Goal: Task Accomplishment & Management: Use online tool/utility

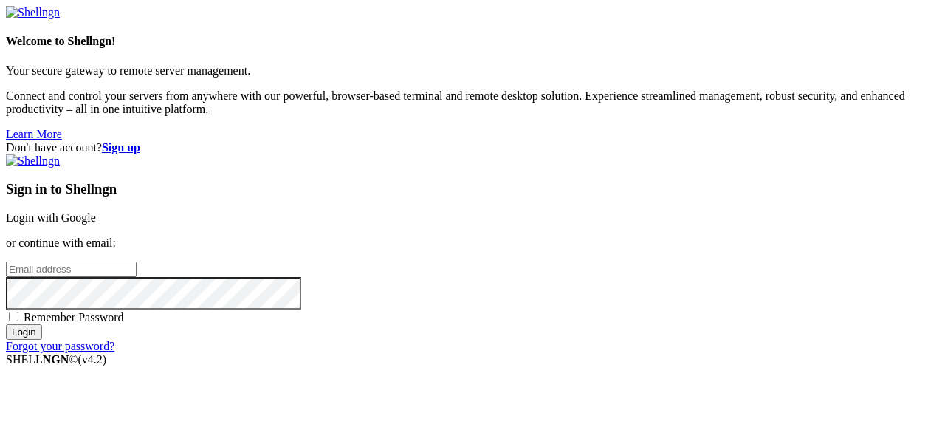
click at [96, 211] on link "Login with Google" at bounding box center [51, 217] width 90 height 13
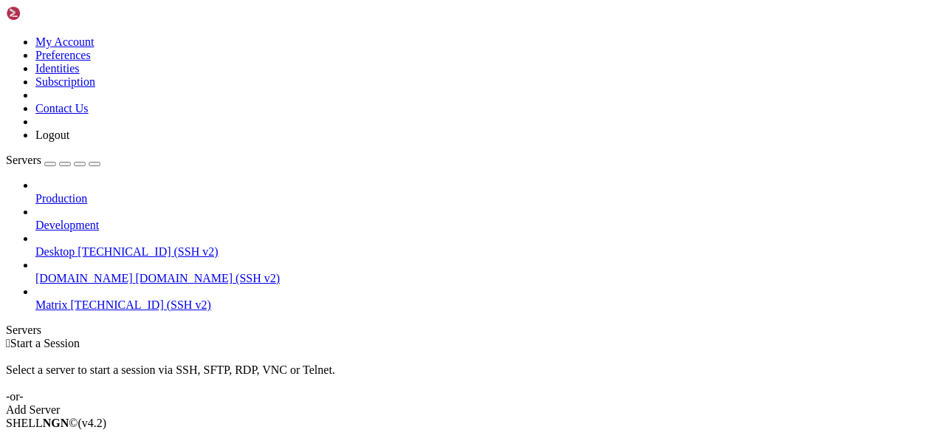
click at [90, 298] on span "[TECHNICAL_ID] (SSH v2)" at bounding box center [141, 304] width 140 height 13
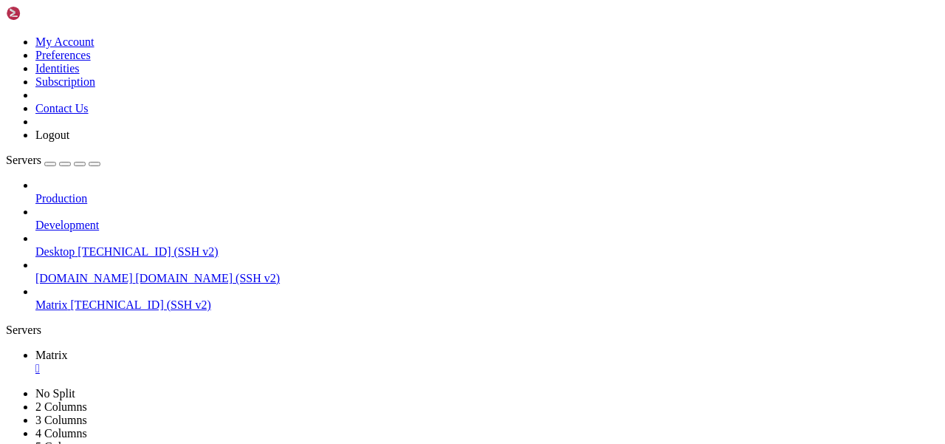
scroll to position [24, 0]
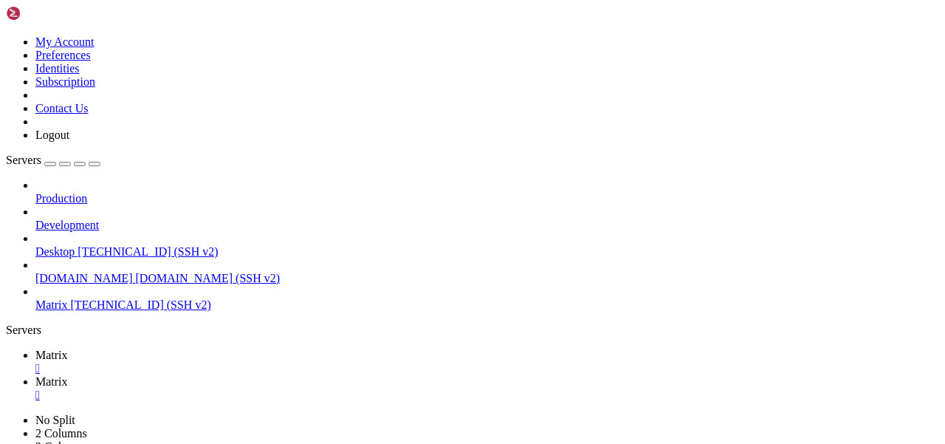
click at [261, 292] on td " element-web" at bounding box center [134, 299] width 254 height 15
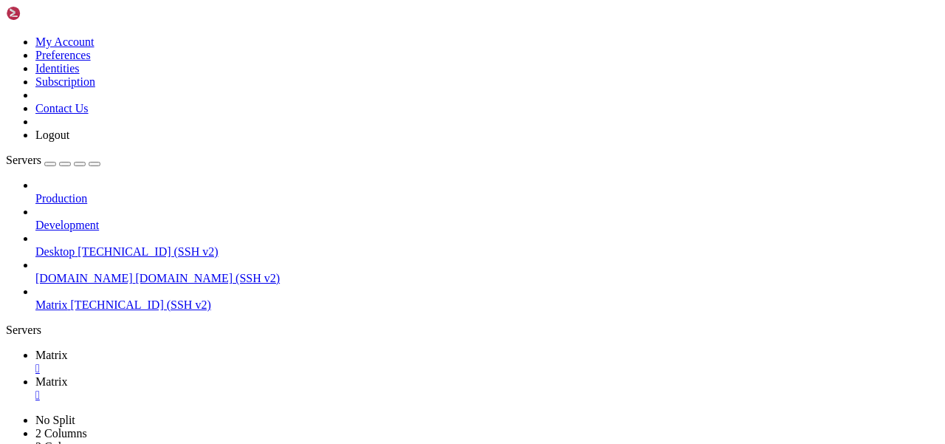
type input "/etc/apache2/sites-available"
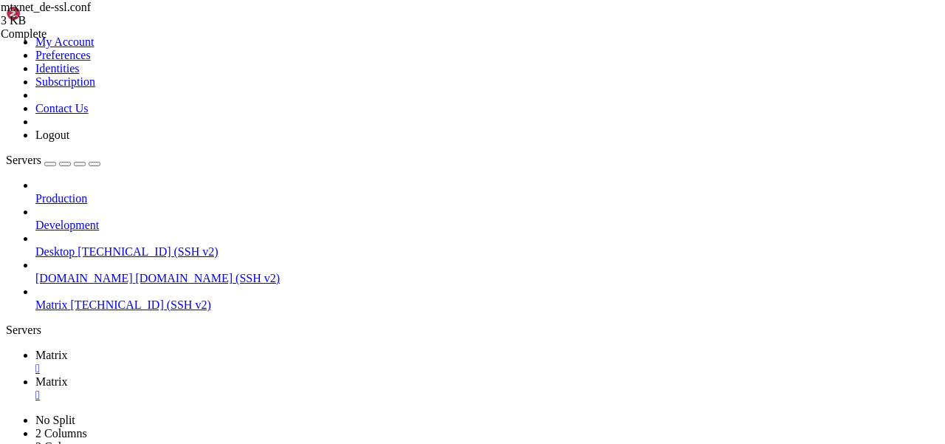
type textarea "<Location>"
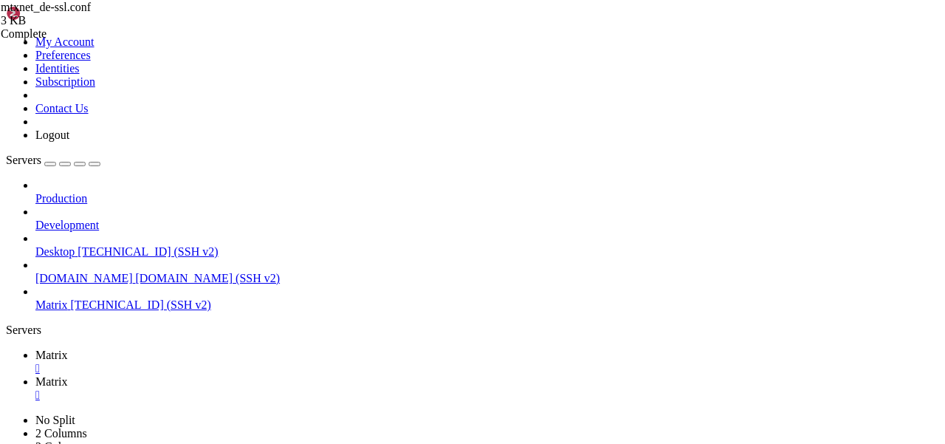
scroll to position [0, 0]
paste textarea "/.well-known/matrix/client"
type textarea "<Location /.well-known/matrix/client>"
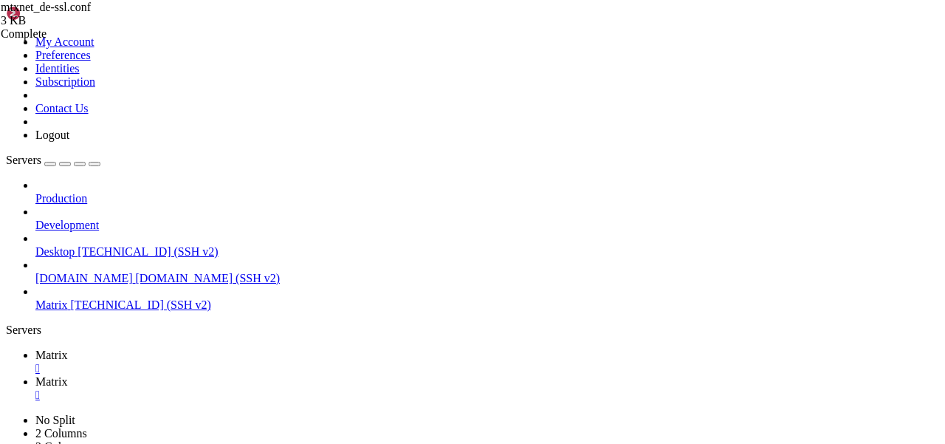
paste textarea "SetEnvIf Request_URI "^/robots\.txt$" dontlog"
drag, startPoint x: 359, startPoint y: 232, endPoint x: 334, endPoint y: 232, distance: 24.4
drag, startPoint x: 379, startPoint y: 224, endPoint x: 269, endPoint y: 224, distance: 110.7
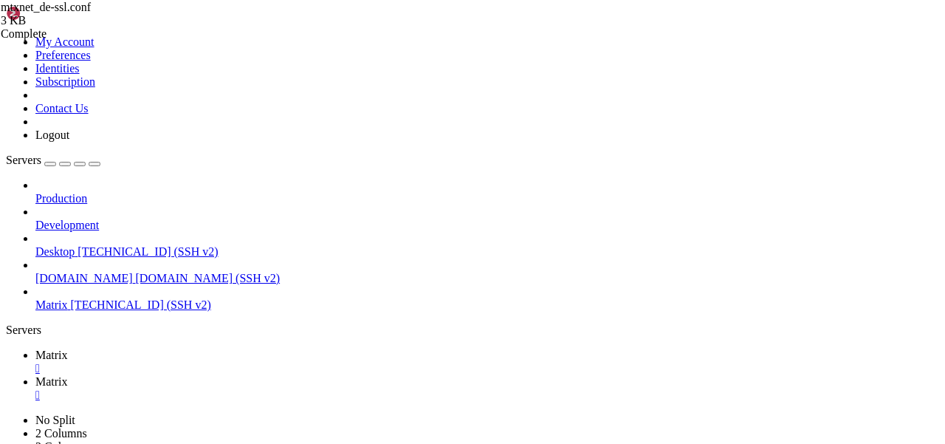
drag, startPoint x: 379, startPoint y: 231, endPoint x: 332, endPoint y: 231, distance: 47.2
paste textarea ".well-known/matrix/clien"
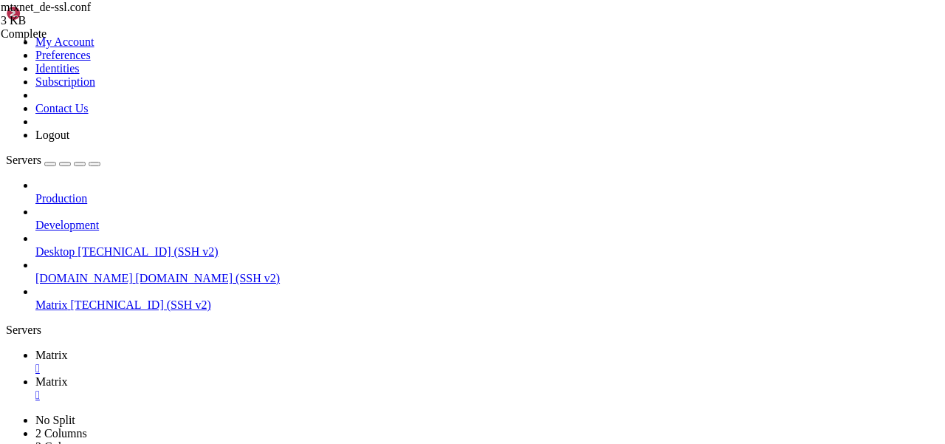
type textarea "SetEnvIf Request_URI "^/\.well-known/matrix/client$" dontlog"
paste textarea "Accept:"
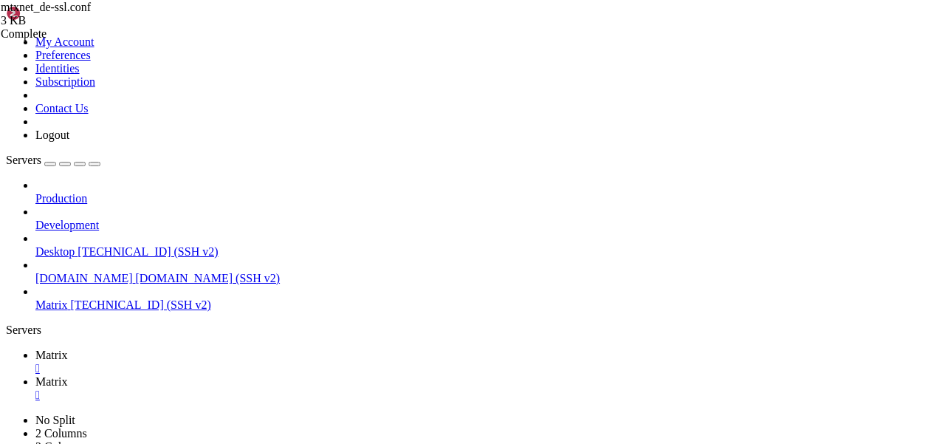
paste textarea "application/json"
type textarea "Accept: application/json"
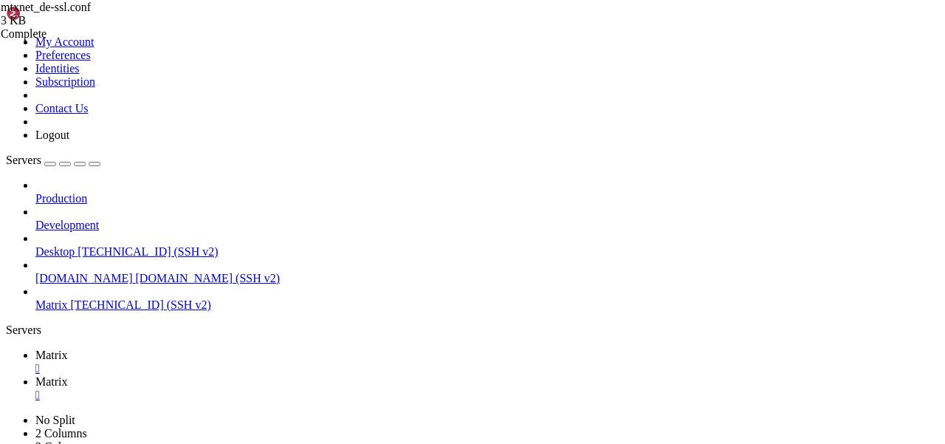
paste textarea "Header append Cache-Control s-maxage=600 "expr=%{REQUEST_STATUS} == 200""
drag, startPoint x: 402, startPoint y: 252, endPoint x: 255, endPoint y: 252, distance: 147.6
paste textarea "'{"m.homeserver": {"base_url": "[URL][DOMAIN_NAME]"}}'"
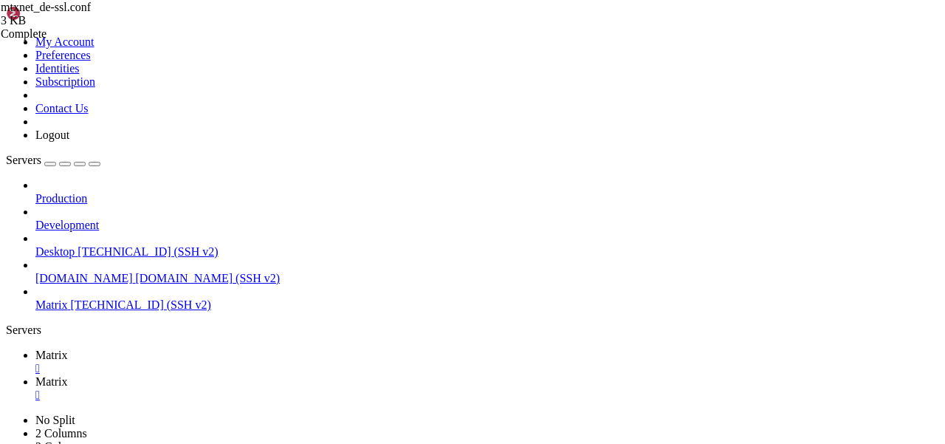
drag, startPoint x: 531, startPoint y: 252, endPoint x: 453, endPoint y: 252, distance: 77.5
drag, startPoint x: 653, startPoint y: 151, endPoint x: 242, endPoint y: 143, distance: 411.2
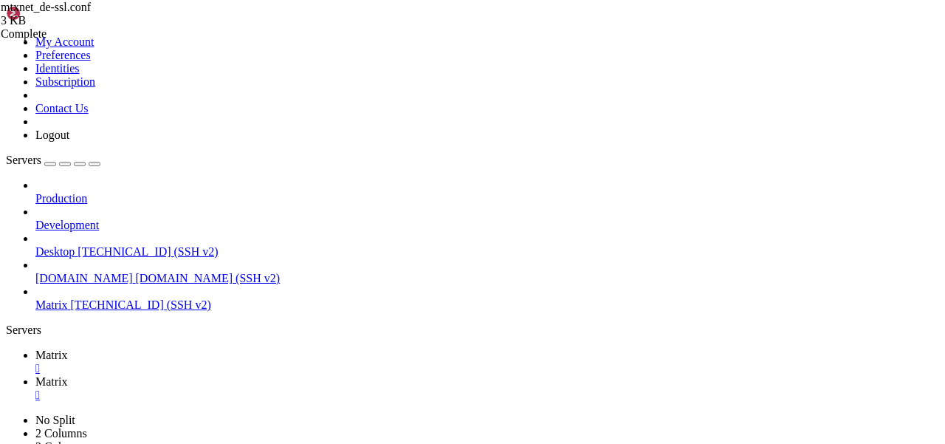
type textarea "ProxyPassReverse /_synapse/admin [URL][TECHNICAL_ID]"
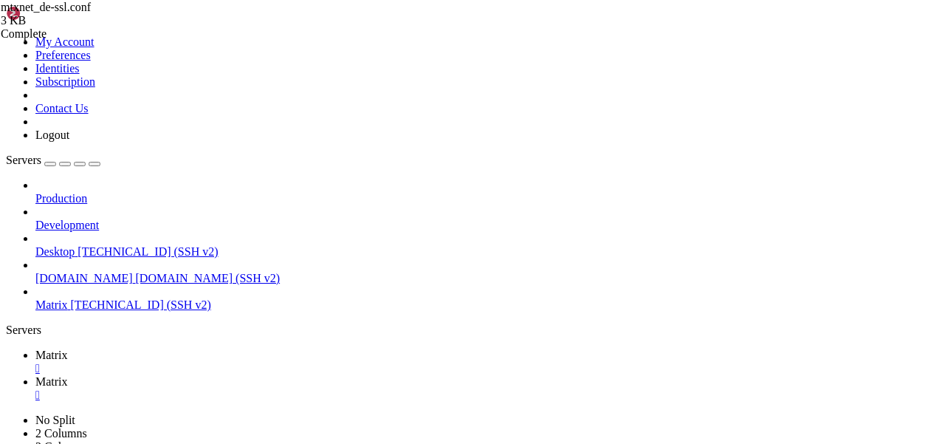
type textarea "ProxyPassReverse /.well-known/matrix/server [URL][TECHNICAL_ID]"
paste textarea "ProxyPassReverse /.well-known/matrix/server [URL][TECHNICAL_ID]"
type textarea "ProxyPassReverse /.well-known/matrix/server [URL][TECHNICAL_ID]"
drag, startPoint x: 404, startPoint y: 168, endPoint x: 350, endPoint y: 168, distance: 53.9
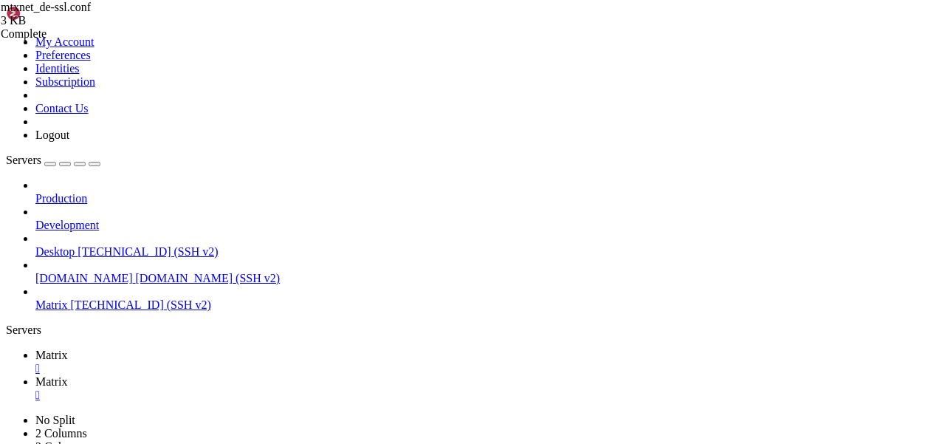
drag, startPoint x: 403, startPoint y: 173, endPoint x: 340, endPoint y: 173, distance: 63.5
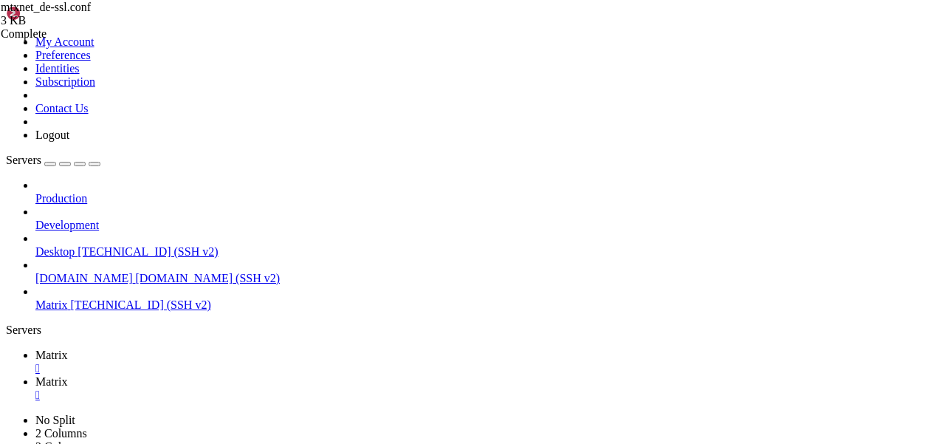
type textarea "ProxyPassReverse /.well-known [URL][TECHNICAL_ID]"
click at [217, 348] on link "Matrix " at bounding box center [486, 361] width 903 height 27
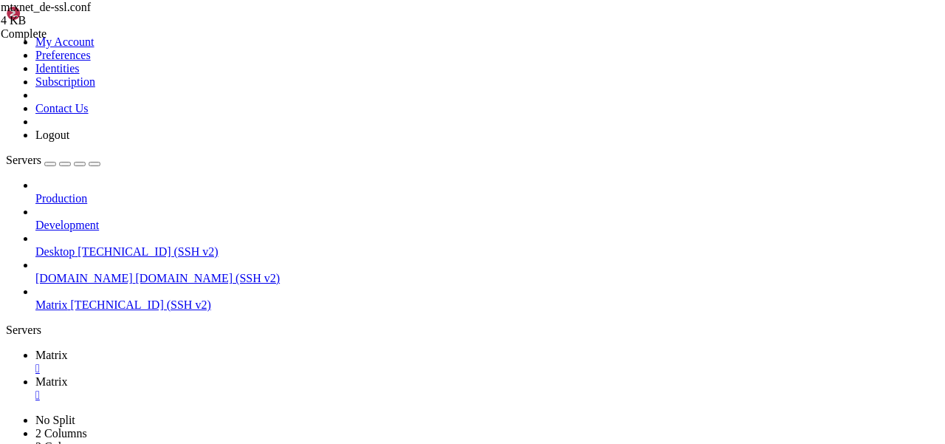
scroll to position [87, 0]
click at [35, 375] on icon at bounding box center [35, 381] width 0 height 13
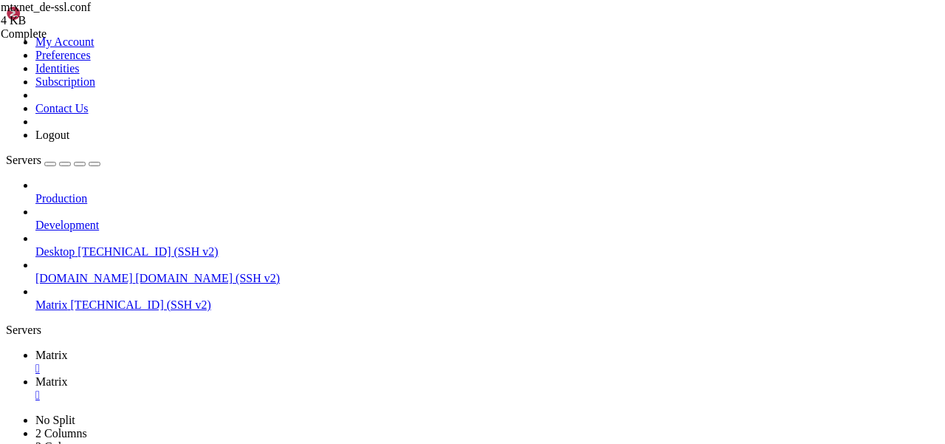
scroll to position [0, 0]
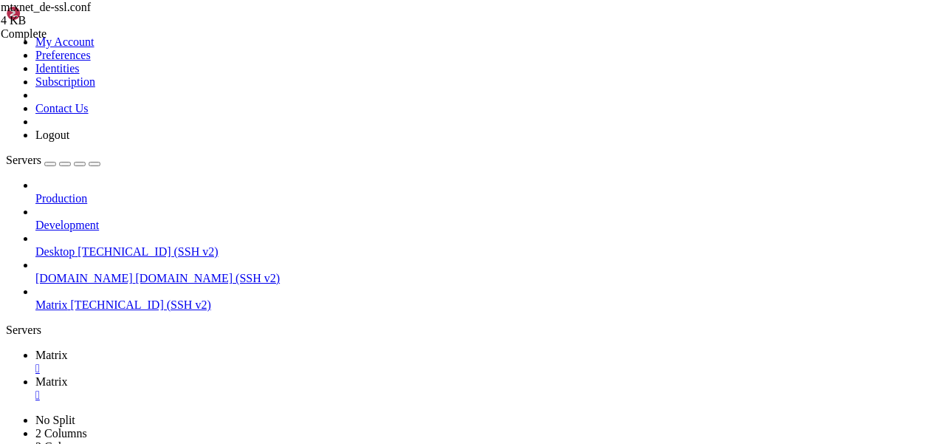
scroll to position [13, 0]
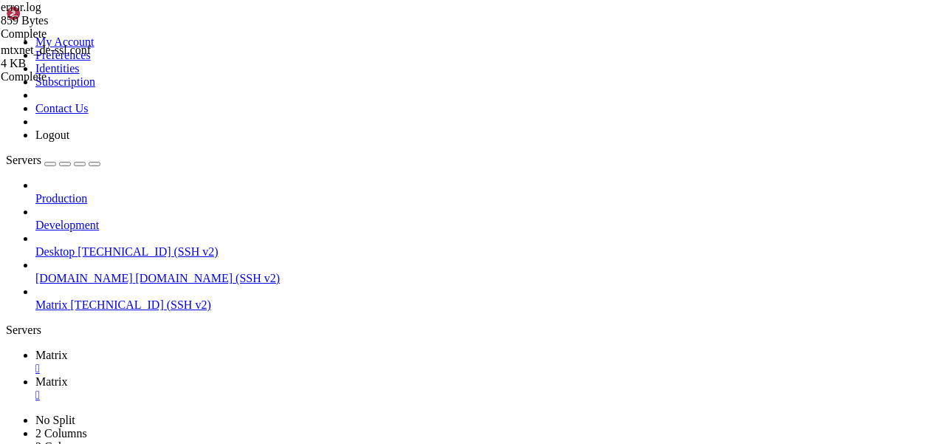
scroll to position [1496, 0]
click at [68, 348] on span "Matrix" at bounding box center [51, 354] width 32 height 13
drag, startPoint x: 46, startPoint y: 962, endPoint x: 241, endPoint y: 962, distance: 195.6
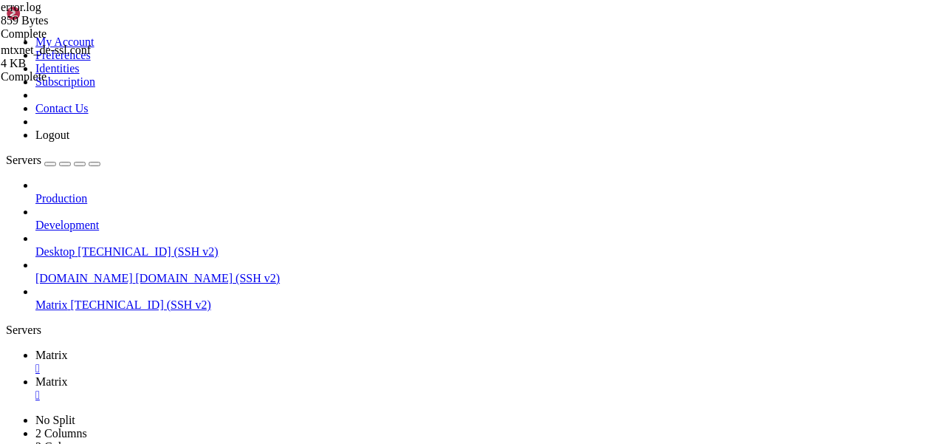
scroll to position [288, 0]
click at [289, 375] on link "Matrix " at bounding box center [486, 388] width 903 height 27
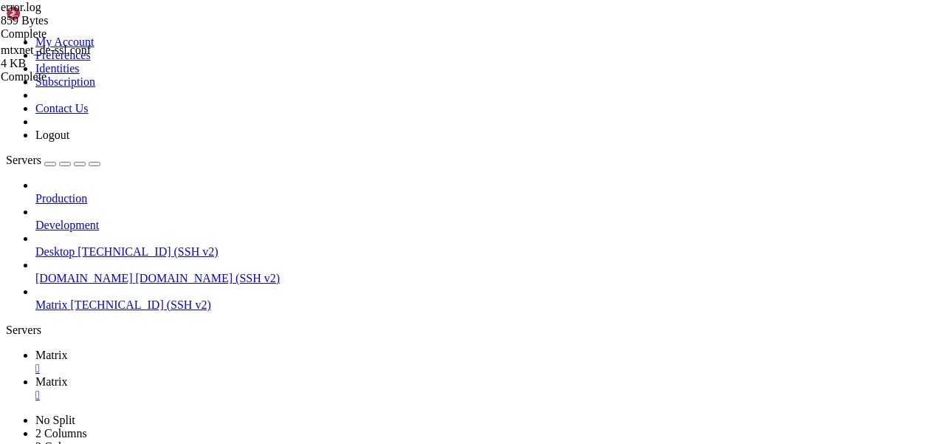
type input "/etc/apache2/sites-available"
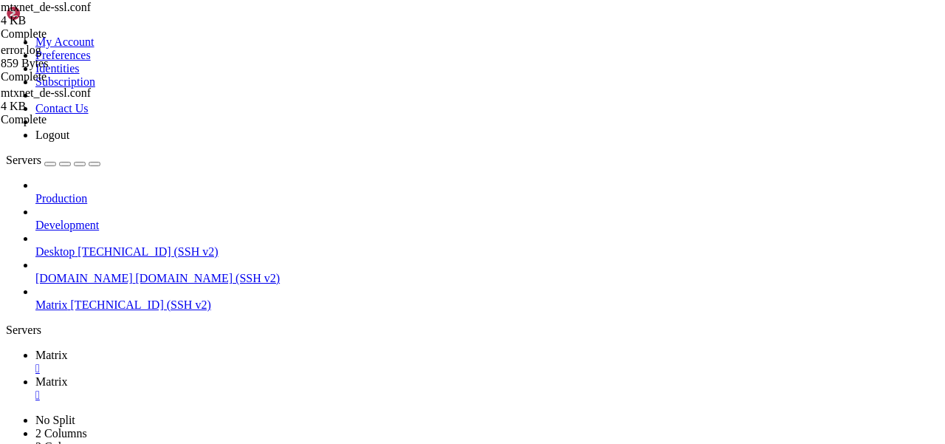
scroll to position [563, 0]
type textarea "Accept application/json"
click at [68, 348] on span "Matrix" at bounding box center [51, 354] width 32 height 13
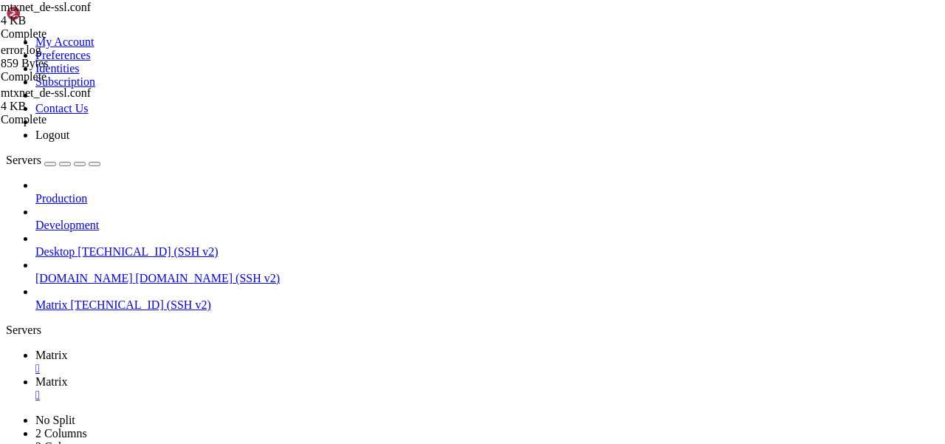
drag, startPoint x: 42, startPoint y: 958, endPoint x: 241, endPoint y: 958, distance: 199.3
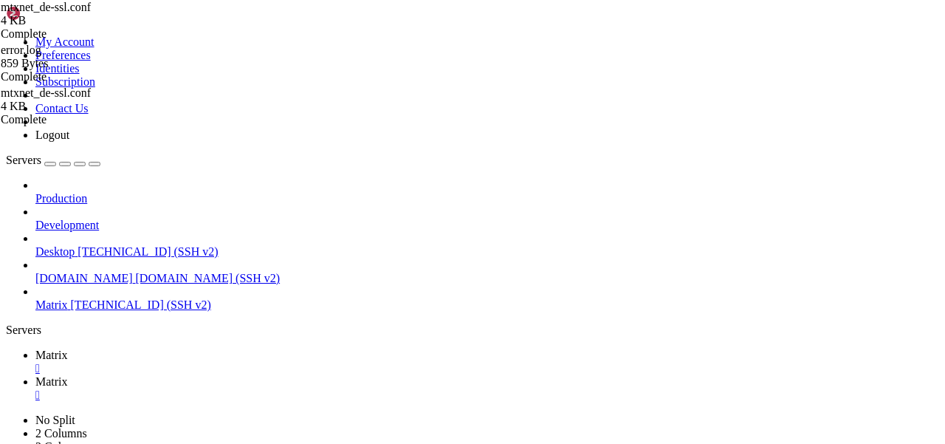
scroll to position [551, 0]
click at [310, 375] on link "Matrix " at bounding box center [486, 388] width 903 height 27
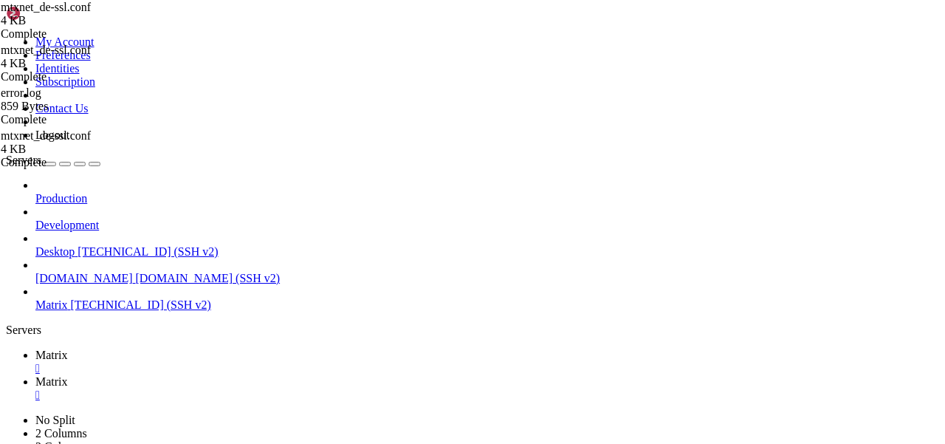
paste textarea "Content-type"
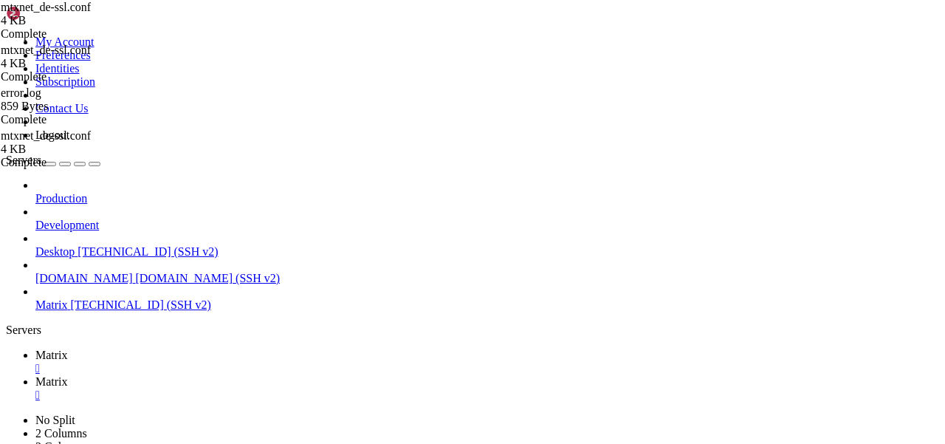
type textarea "Header set Content-type: application/json"
click at [68, 348] on span "Matrix" at bounding box center [51, 354] width 32 height 13
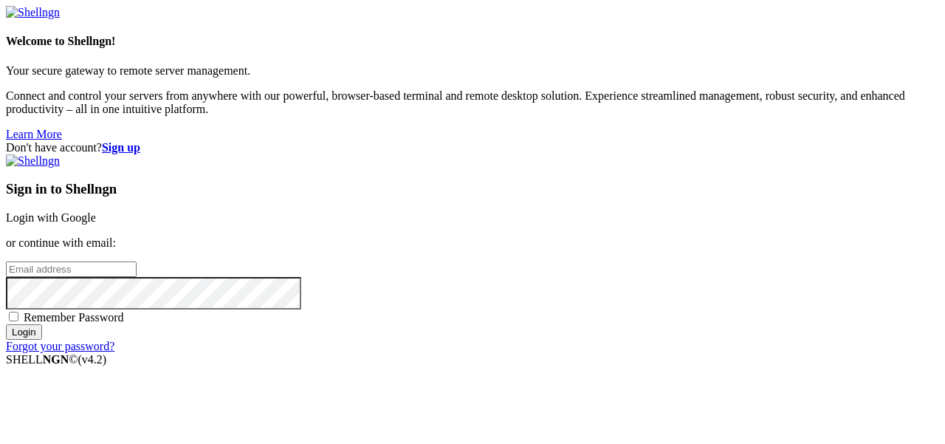
click at [96, 211] on link "Login with Google" at bounding box center [51, 217] width 90 height 13
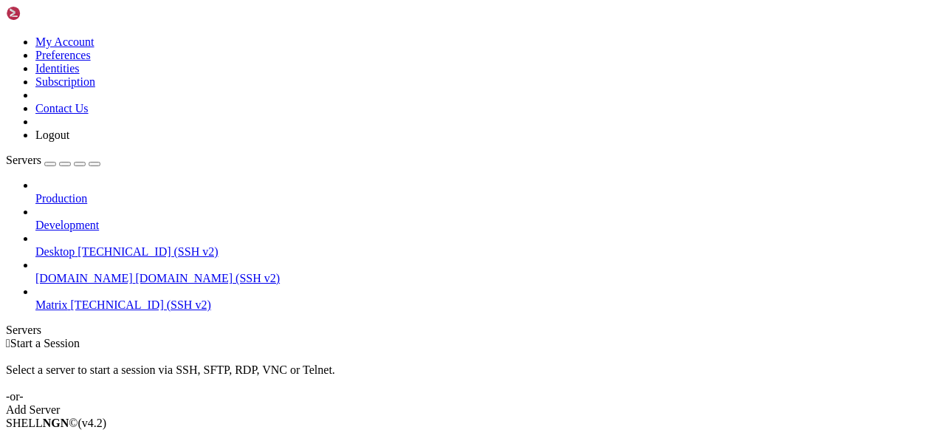
click at [554, 403] on div "Add Server" at bounding box center [472, 409] width 933 height 13
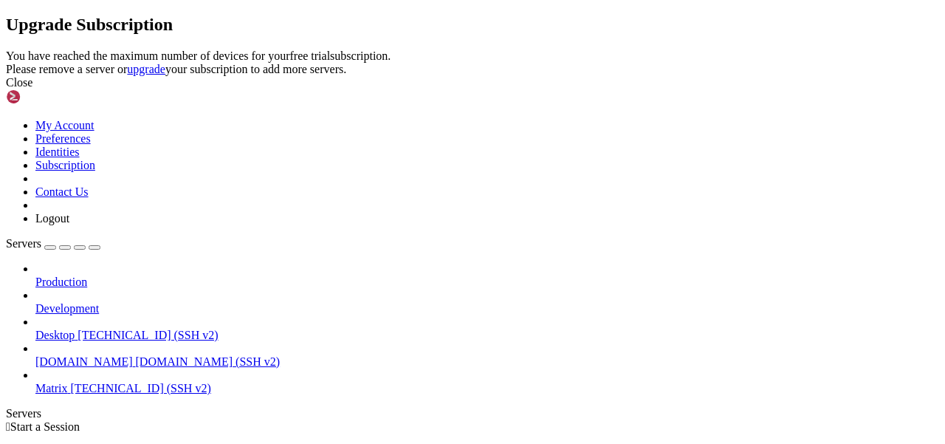
click at [672, 89] on div "Close" at bounding box center [472, 82] width 933 height 13
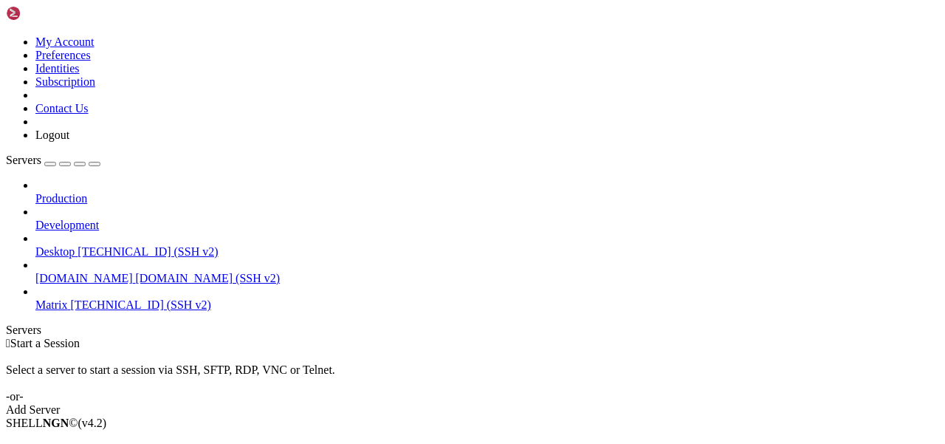
click at [68, 298] on span "Matrix" at bounding box center [51, 304] width 32 height 13
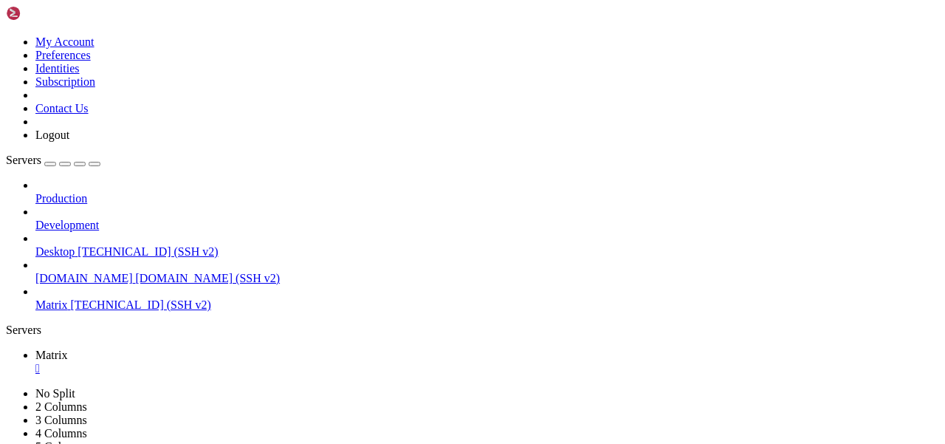
scroll to position [24, 0]
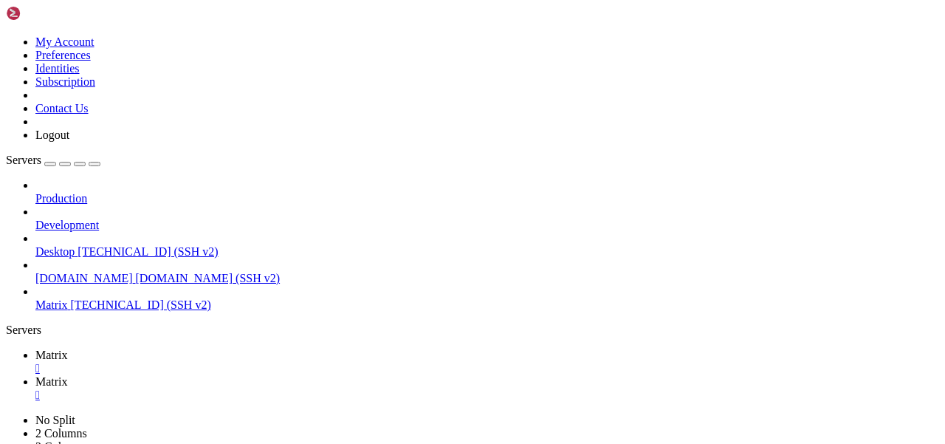
scroll to position [500, 0]
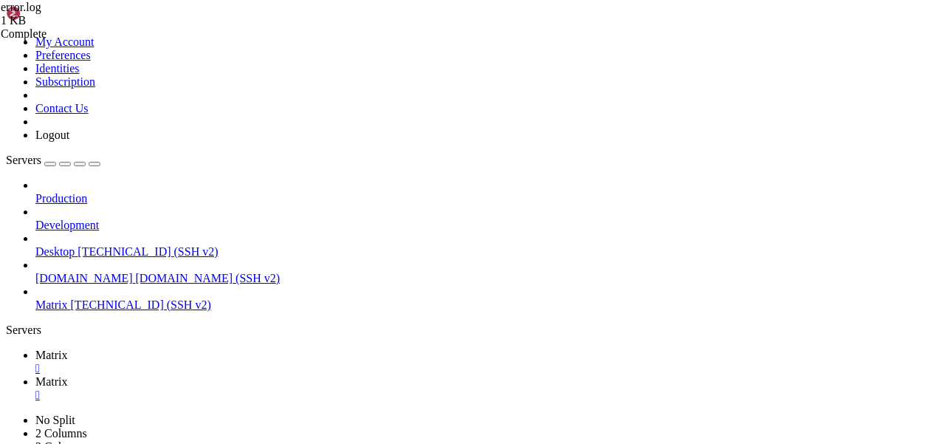
type input "/etc"
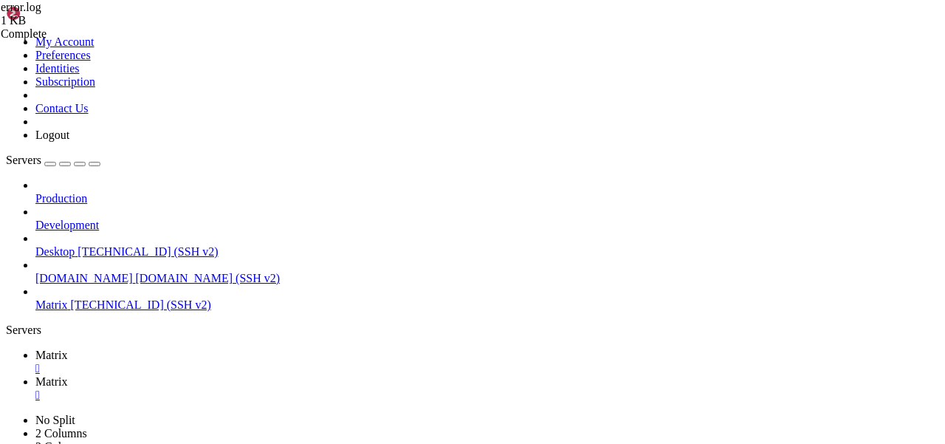
click at [68, 348] on span "Matrix" at bounding box center [51, 354] width 32 height 13
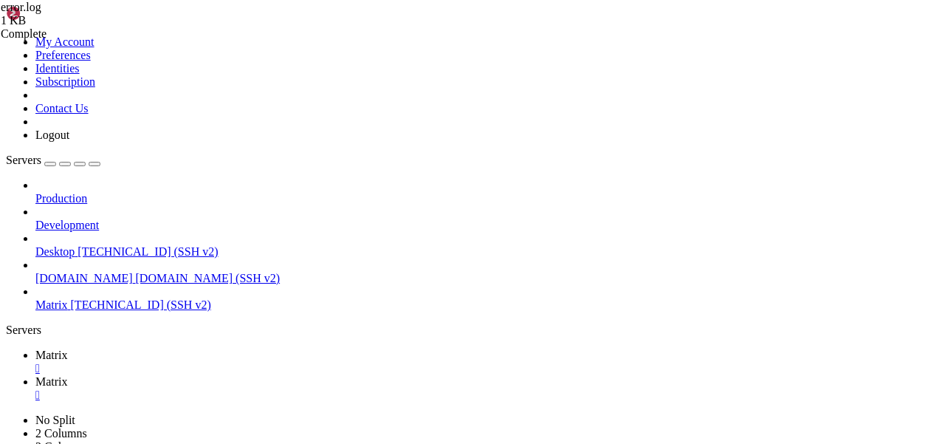
click at [68, 375] on span "Matrix" at bounding box center [51, 381] width 32 height 13
click at [328, 388] on div "" at bounding box center [486, 394] width 903 height 13
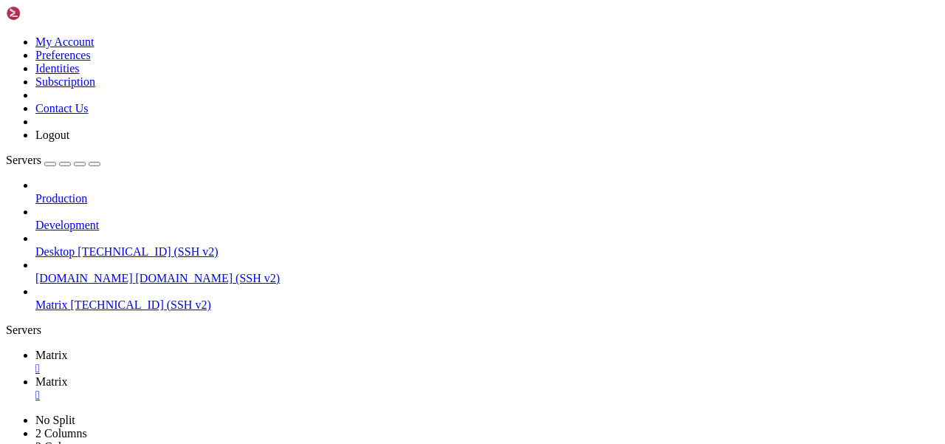
type input "/etc/apache2/sites-available"
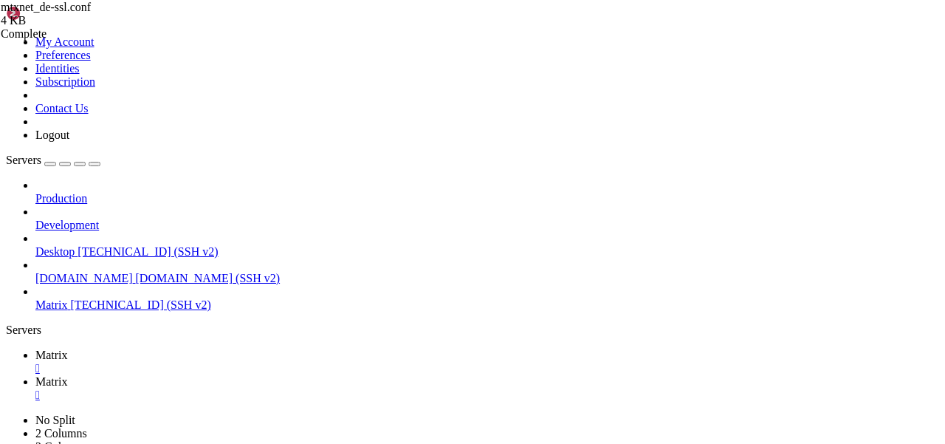
scroll to position [563, 0]
drag, startPoint x: 662, startPoint y: 214, endPoint x: 279, endPoint y: 214, distance: 383.1
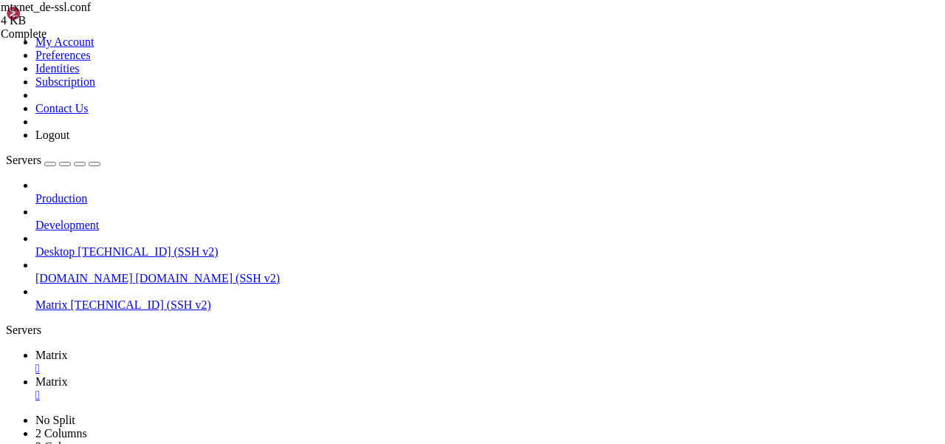
scroll to position [0, 0]
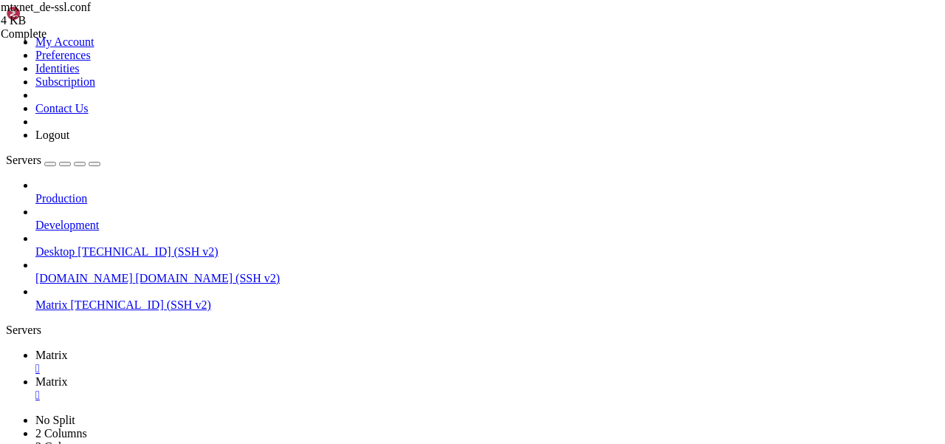
type textarea "H"
type textarea "Header set Content-type: application/json "{"m.homeserver": {"base_url": "https…"
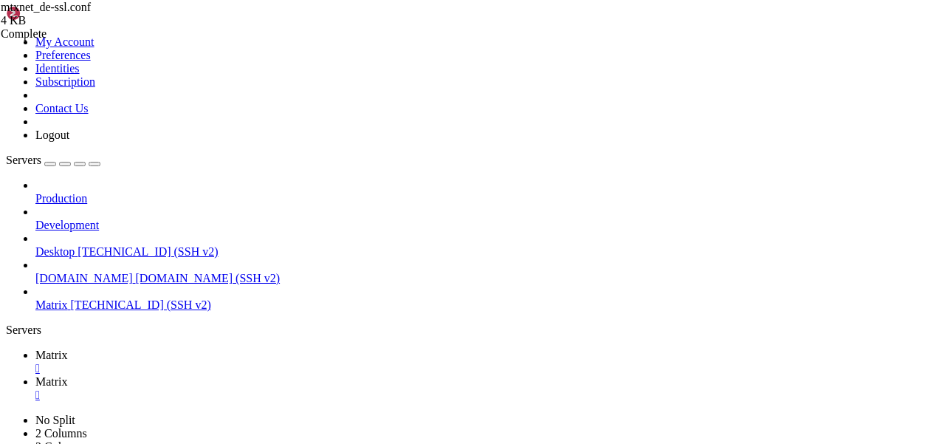
click at [35, 348] on icon at bounding box center [35, 354] width 0 height 13
click at [287, 375] on link "Matrix " at bounding box center [486, 388] width 903 height 27
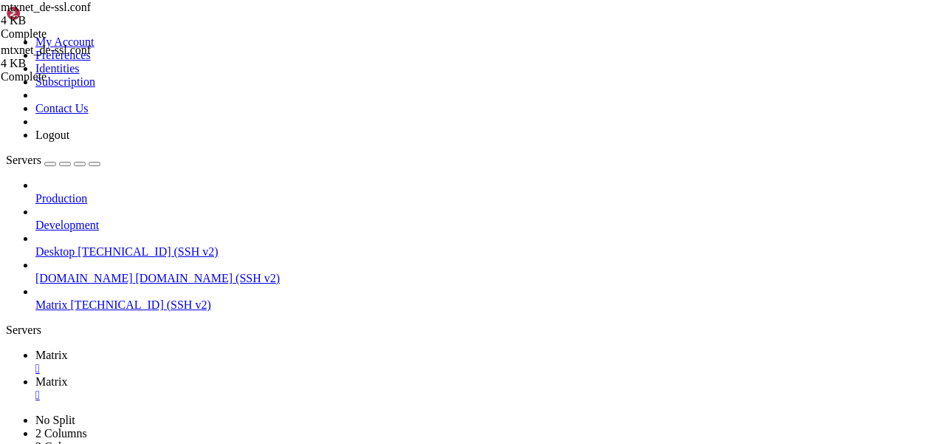
scroll to position [554, 0]
type textarea "SetEnvIf Request_URI "^/\.well-known/matrix/client$" dontlog"
drag, startPoint x: 442, startPoint y: 222, endPoint x: 229, endPoint y: 218, distance: 213.3
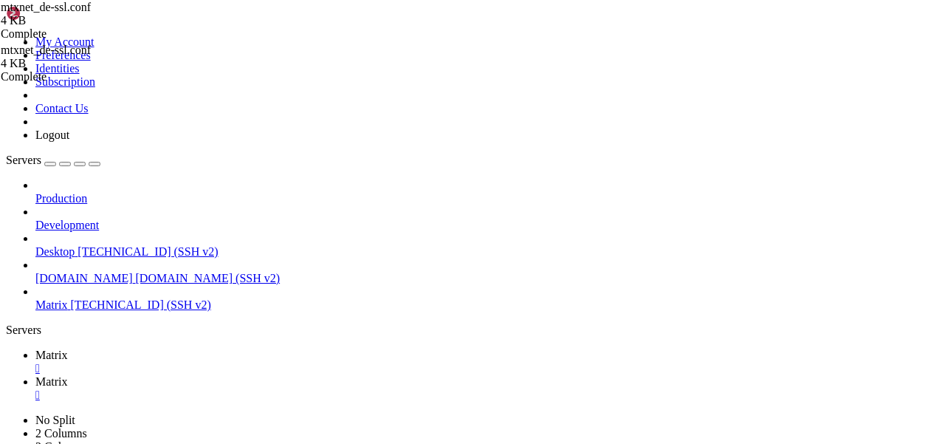
paste textarea "Header always set Access-Control-Allow-Origin *"
drag, startPoint x: 794, startPoint y: 260, endPoint x: 534, endPoint y: 260, distance: 259.8
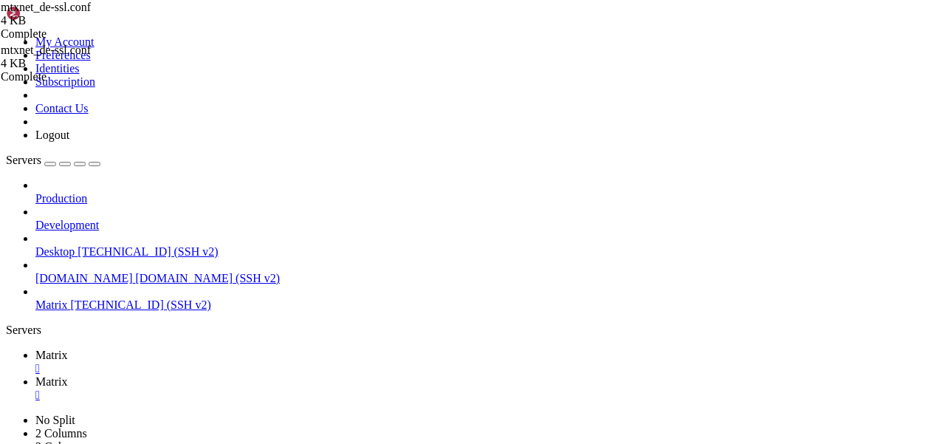
drag, startPoint x: 647, startPoint y: 260, endPoint x: 419, endPoint y: 260, distance: 227.3
drag, startPoint x: 376, startPoint y: 216, endPoint x: 314, endPoint y: 216, distance: 62.7
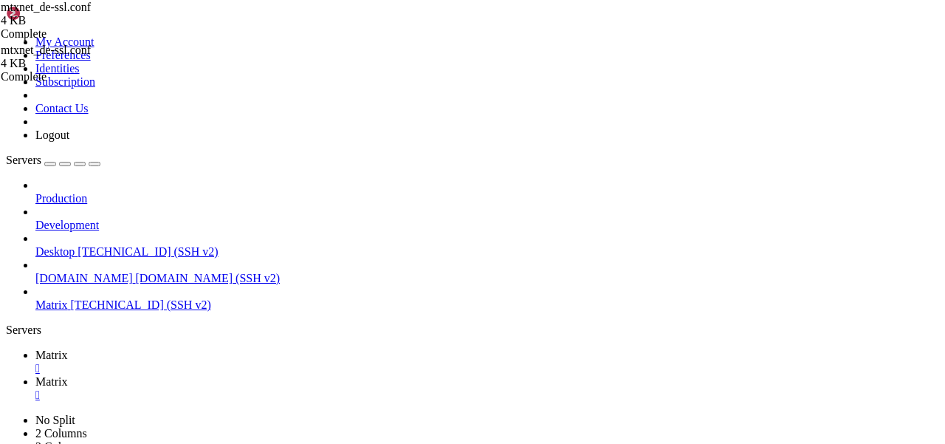
paste textarea "m.homeserver": {"base_url": "https://mtxnet.de"}"
drag, startPoint x: 577, startPoint y: 259, endPoint x: 216, endPoint y: 259, distance: 360.9
type textarea "Header set Content-type: application/json "" "expr=%{REQUEST_STATUS} == 200""
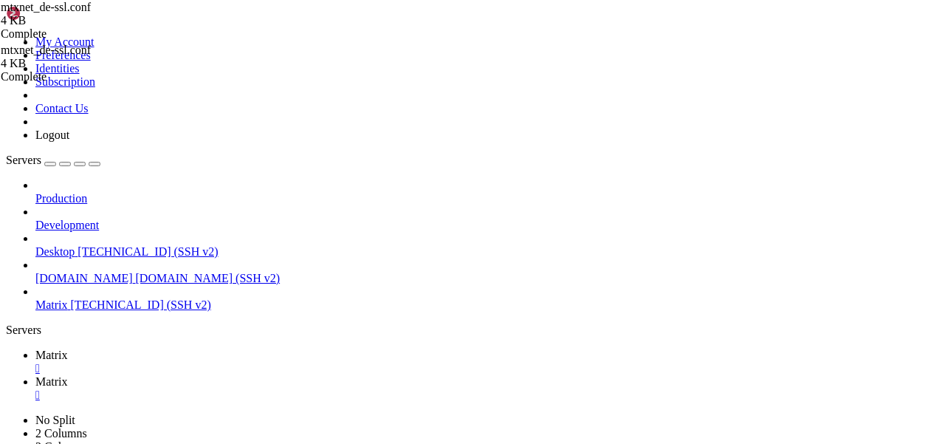
type textarea "Header always set Access-Control-Allow-Origin *"
click at [68, 348] on span "Matrix" at bounding box center [51, 354] width 32 height 13
